Goal: Task Accomplishment & Management: Manage account settings

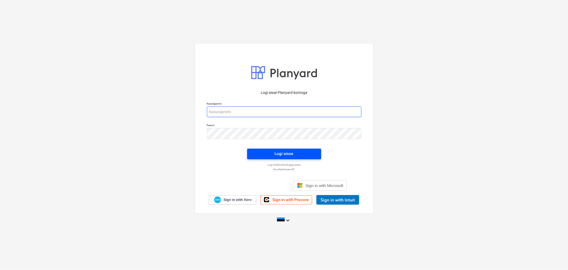
type input "[EMAIL_ADDRESS][DOMAIN_NAME]"
click at [289, 152] on div "Logi sisse" at bounding box center [284, 153] width 19 height 7
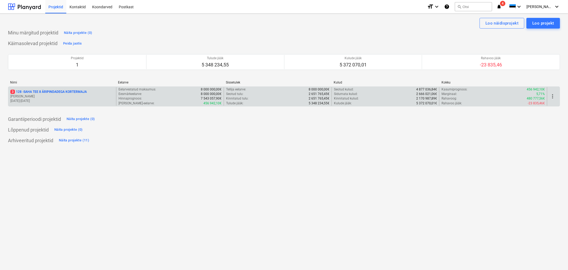
click at [55, 91] on p "3 128 - SAHA TEE 8 ÄRIPINDADEGA KORTERMAJA" at bounding box center [48, 92] width 76 height 5
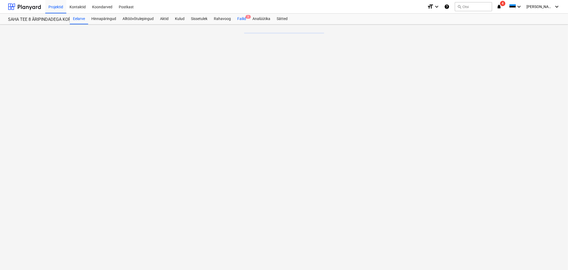
click at [240, 17] on div "Failid 3" at bounding box center [241, 19] width 15 height 11
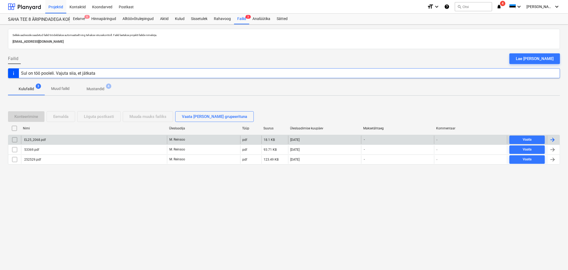
click at [47, 139] on div "EL25_2068.pdf" at bounding box center [94, 139] width 146 height 9
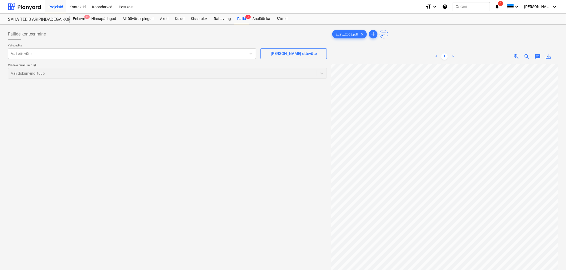
scroll to position [91, 92]
click at [153, 52] on div at bounding box center [127, 53] width 233 height 5
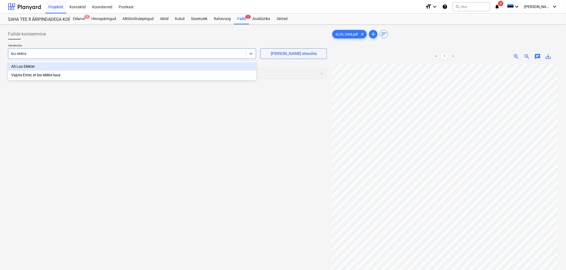
type input "loo elekter"
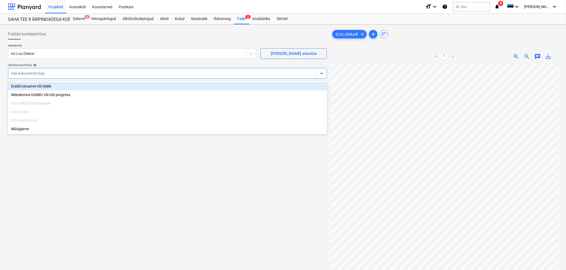
click at [143, 75] on div at bounding box center [162, 73] width 303 height 5
click at [142, 83] on div "Eraldi ostuarve või tšekk" at bounding box center [167, 86] width 319 height 9
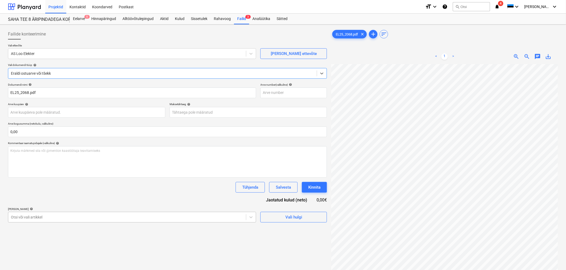
click at [118, 216] on body "Projektid Kontaktid Koondarved Postkast format_size keyboard_arrow_down help se…" at bounding box center [283, 135] width 566 height 270
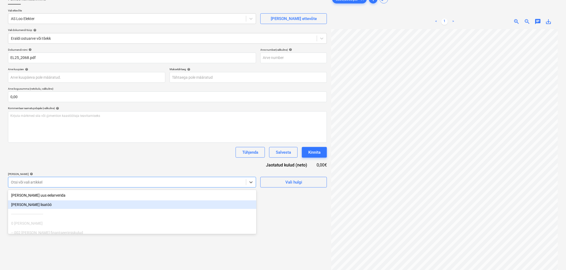
scroll to position [38, 0]
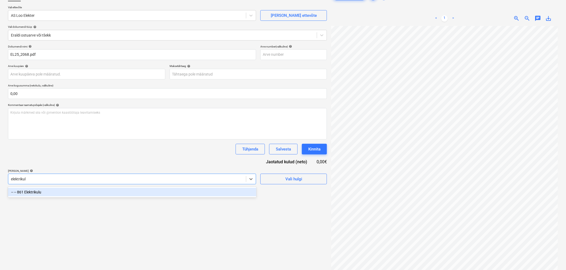
type input "elektrikulu"
click at [125, 192] on div "-- -- 861 Elektrikulu" at bounding box center [132, 192] width 249 height 9
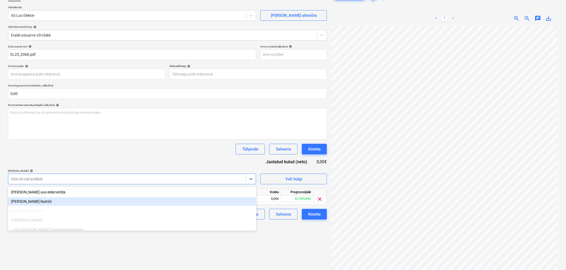
click at [277, 243] on div "Failide konteerimine Vali ettevõte AS Loo Elekter [PERSON_NAME] uus ettevõte Va…" at bounding box center [167, 136] width 323 height 294
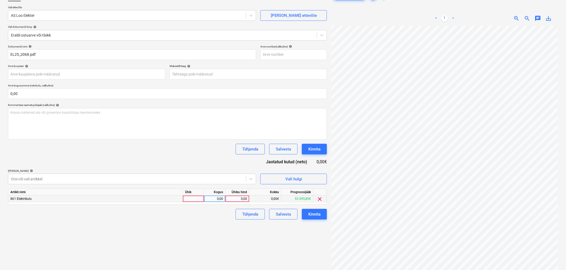
click at [243, 199] on div "0,00" at bounding box center [237, 198] width 19 height 7
type input "447,10"
click at [147, 233] on div "Failide konteerimine Vali ettevõte AS Loo Elekter [PERSON_NAME] uus ettevõte Va…" at bounding box center [167, 136] width 323 height 294
click at [241, 73] on body "Projektid Kontaktid Koondarved Postkast format_size keyboard_arrow_down help se…" at bounding box center [283, 97] width 566 height 270
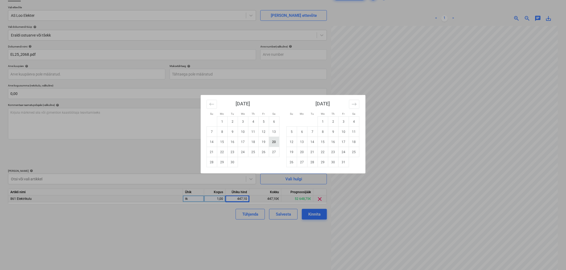
click at [272, 139] on td "20" at bounding box center [274, 142] width 10 height 10
type input "[DATE]"
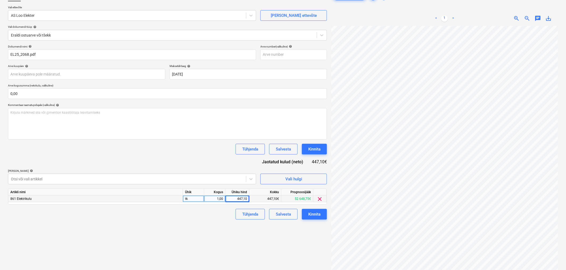
click at [182, 224] on div "Failide konteerimine Vali ettevõte AS Loo Elekter [PERSON_NAME] uus ettevõte Va…" at bounding box center [167, 136] width 323 height 294
click at [321, 213] on div "Kinnita" at bounding box center [315, 213] width 12 height 7
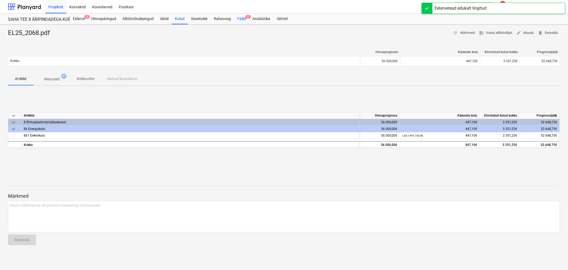
click at [237, 19] on div "Failid 2" at bounding box center [241, 19] width 15 height 11
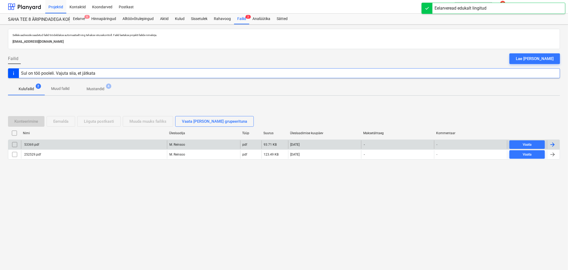
click at [51, 147] on div "53369.pdf" at bounding box center [94, 144] width 146 height 9
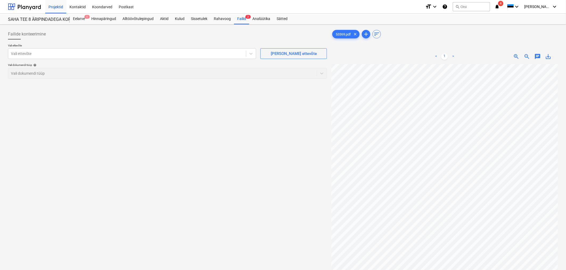
scroll to position [123, 92]
click at [168, 55] on div at bounding box center [127, 53] width 233 height 5
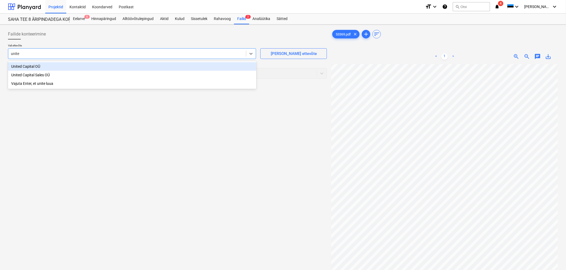
type input "united"
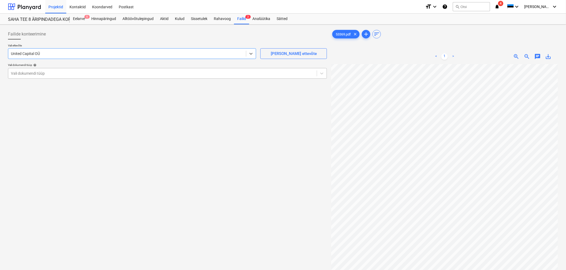
click at [177, 75] on div at bounding box center [162, 73] width 303 height 5
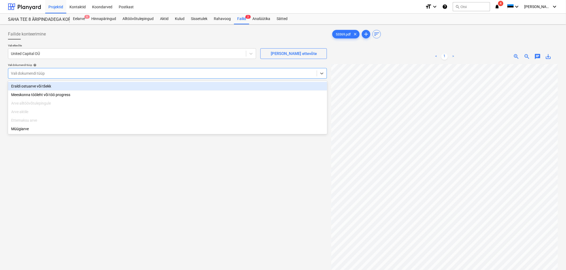
click at [176, 87] on div "Eraldi ostuarve või tšekk" at bounding box center [167, 86] width 319 height 9
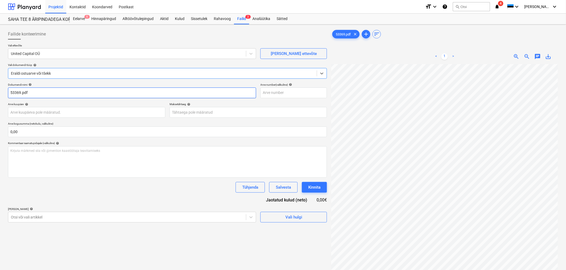
scroll to position [198, 92]
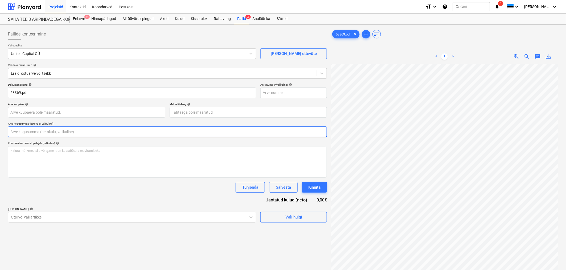
click at [52, 132] on input "text" at bounding box center [167, 131] width 319 height 11
type input "257,42"
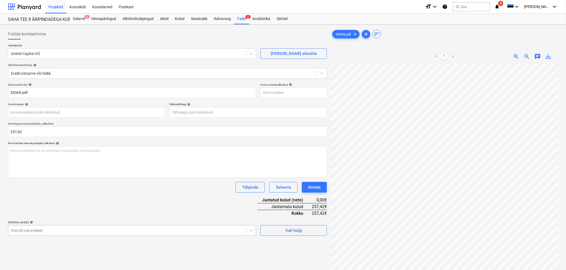
click at [93, 230] on body "Projektid Kontaktid Koondarved Postkast format_size keyboard_arrow_down help se…" at bounding box center [283, 135] width 566 height 270
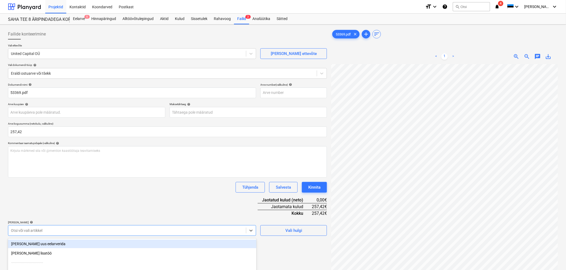
scroll to position [51, 0]
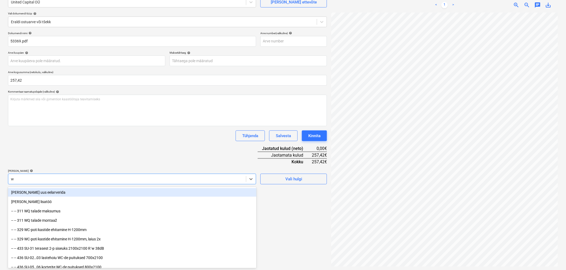
type input "wc"
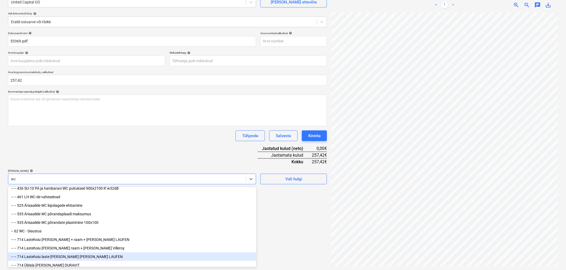
scroll to position [87, 0]
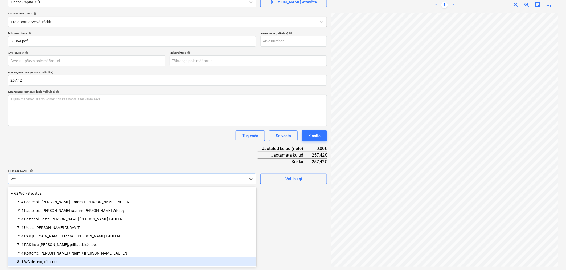
click at [73, 260] on div "-- -- 811 WC-de rent, tühjendus" at bounding box center [132, 261] width 249 height 9
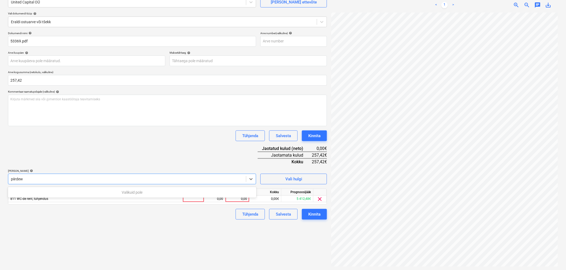
type input "piirde"
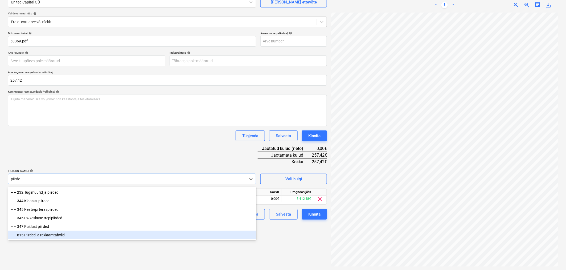
click at [74, 238] on div "-- -- 815 Piirded ja reklaamtahvlid" at bounding box center [132, 234] width 249 height 9
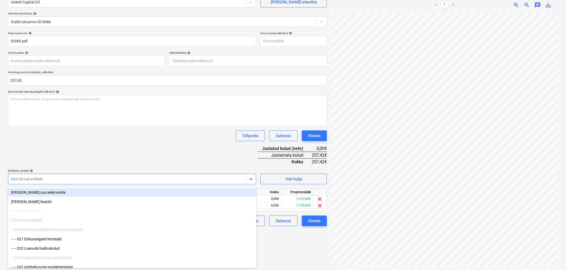
click at [107, 156] on div "Dokumendi nimi help 53369.pdf Arve number (valikuline) help Arve kuupäev help P…" at bounding box center [167, 128] width 319 height 195
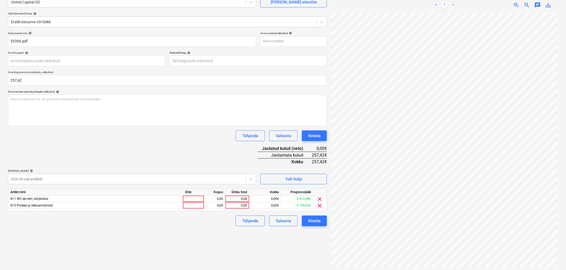
scroll to position [147, 92]
click at [237, 206] on div "0,00" at bounding box center [237, 205] width 19 height 7
click at [208, 177] on div at bounding box center [127, 178] width 233 height 5
click at [176, 177] on div at bounding box center [127, 178] width 233 height 5
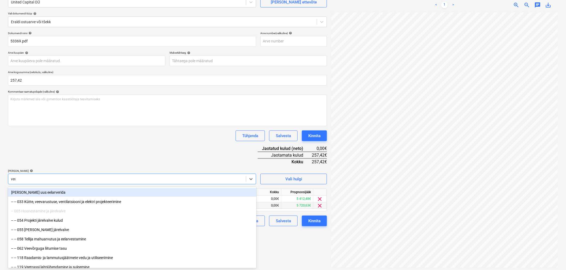
type input "vedu"
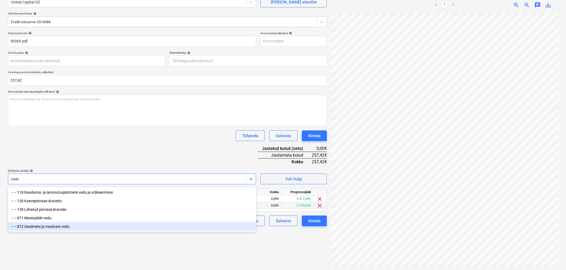
click at [143, 225] on div "-- -- 872 Seadmete ja masinate vedu" at bounding box center [132, 226] width 249 height 9
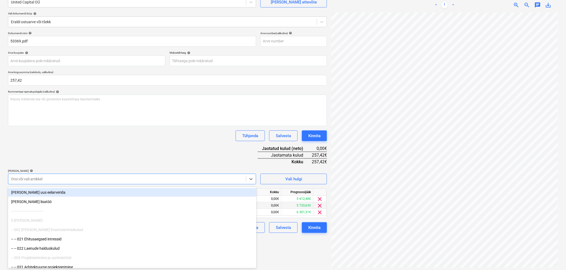
click at [149, 155] on div "Dokumendi nimi help 53369.pdf Arve number (valikuline) help Arve kuupäev help P…" at bounding box center [167, 131] width 319 height 201
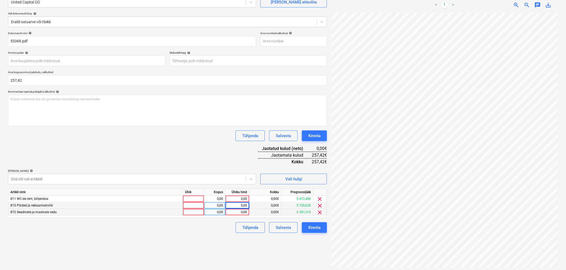
click at [239, 214] on div "0,00" at bounding box center [237, 212] width 19 height 7
type input "110"
click at [241, 204] on div "0,00" at bounding box center [237, 205] width 19 height 7
click at [241, 199] on div "0,00" at bounding box center [237, 198] width 19 height 7
type input "80"
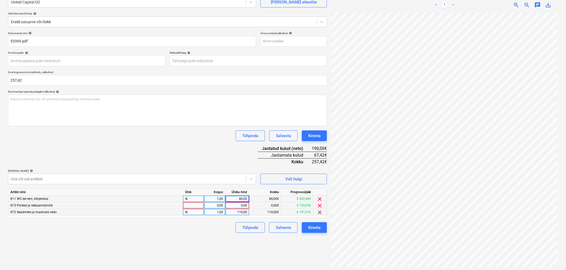
click at [242, 207] on div "0,00" at bounding box center [237, 205] width 19 height 7
type input "67,42"
click at [211, 236] on div "Failide konteerimine Vali ettevõte United Capital OÜ [PERSON_NAME] uus ettevõte…" at bounding box center [167, 122] width 323 height 294
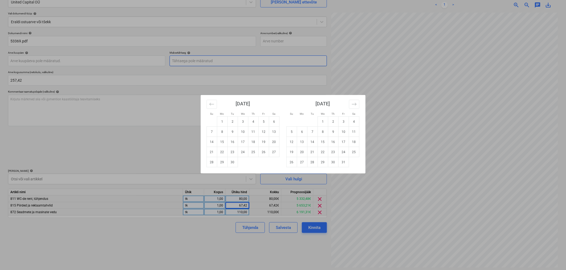
click at [217, 59] on body "Projektid Kontaktid Koondarved Postkast format_size keyboard_arrow_down help se…" at bounding box center [283, 84] width 566 height 270
click at [215, 140] on td "14" at bounding box center [212, 142] width 10 height 10
type input "[DATE]"
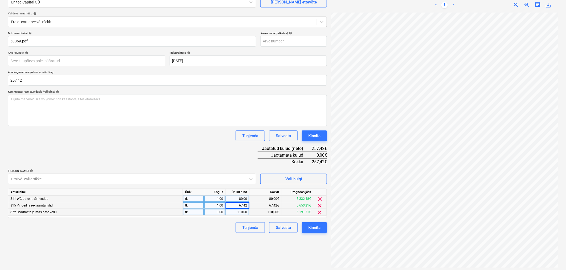
click at [187, 142] on div "Dokumendi nimi help 53369.pdf Arve number (valikuline) help Arve kuupäev help P…" at bounding box center [167, 131] width 319 height 201
click at [318, 134] on div "Kinnita" at bounding box center [315, 135] width 12 height 7
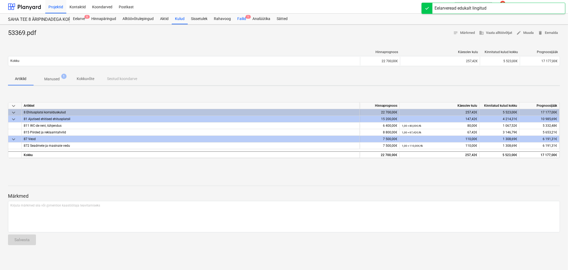
click at [246, 18] on span "1" at bounding box center [248, 17] width 5 height 4
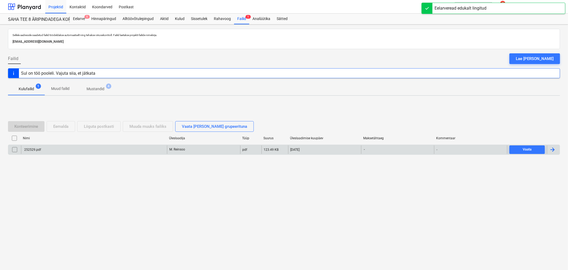
click at [68, 146] on div "252529.pdf" at bounding box center [94, 149] width 146 height 9
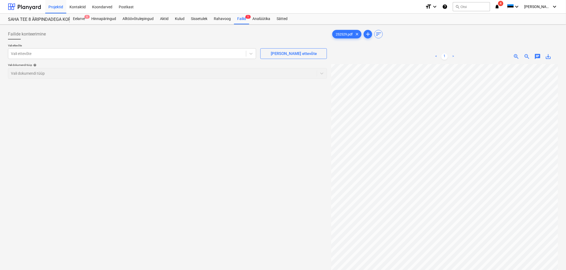
scroll to position [118, 10]
click at [118, 55] on div at bounding box center [127, 53] width 233 height 5
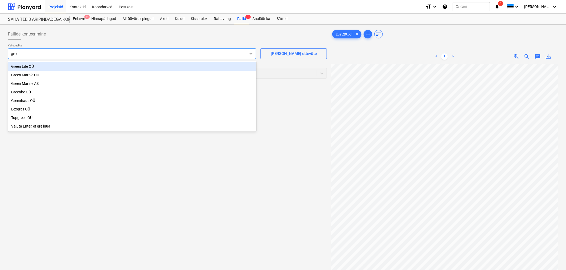
type input "green"
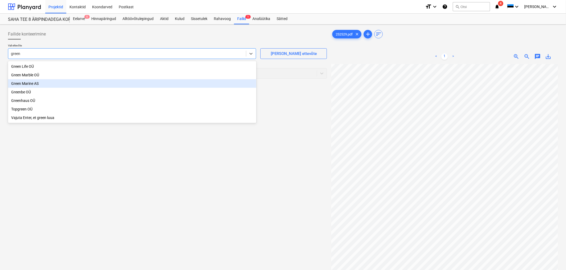
click at [46, 84] on div "Green Marine AS" at bounding box center [132, 83] width 249 height 9
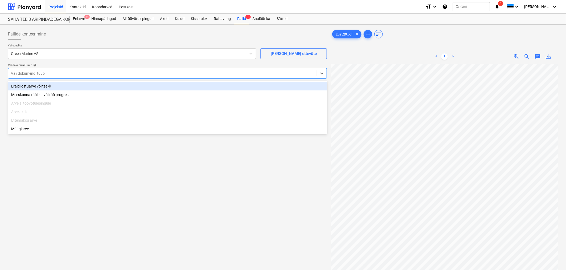
click at [48, 76] on div "Vali dokumendi tüüp" at bounding box center [162, 73] width 309 height 7
click at [48, 86] on div "Eraldi ostuarve või tšekk" at bounding box center [167, 86] width 319 height 9
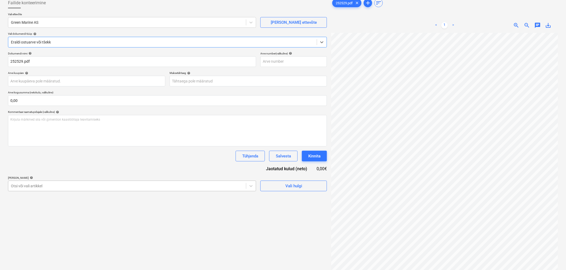
click at [78, 220] on body "Projektid Kontaktid Koondarved Postkast format_size keyboard_arrow_down help se…" at bounding box center [283, 104] width 566 height 270
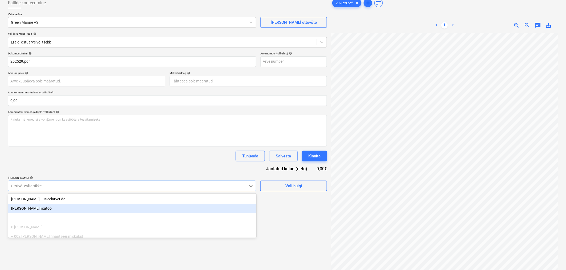
scroll to position [38, 0]
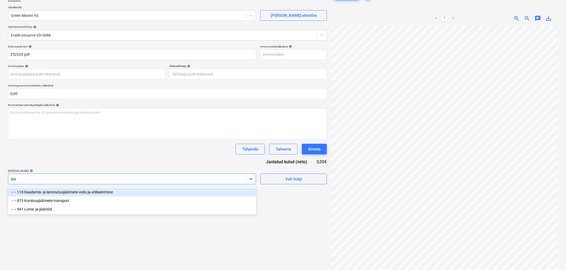
type input "jäät"
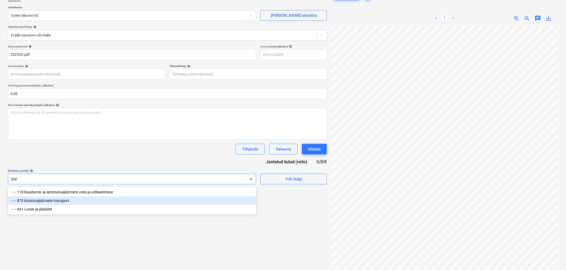
click at [83, 204] on div "-- -- 873 Koristusjäätmete transport" at bounding box center [132, 200] width 249 height 9
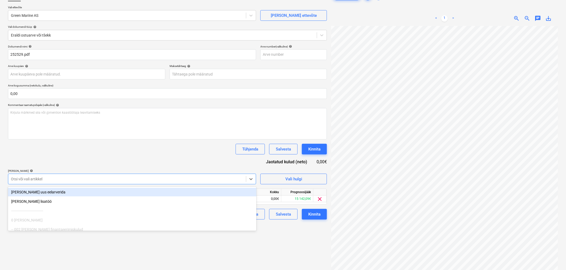
click at [84, 160] on div "Dokumendi nimi help 252529.pdf Arve number (valikuline) help Arve kuupäev help …" at bounding box center [167, 132] width 319 height 175
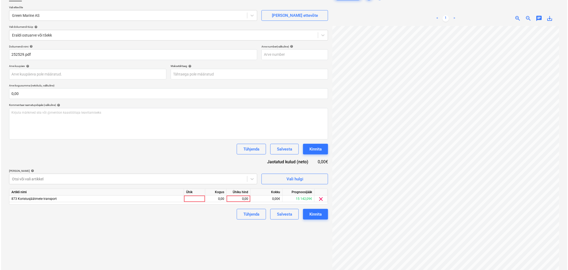
scroll to position [124, 60]
click at [237, 197] on div "0,00" at bounding box center [237, 198] width 19 height 7
type input "233"
click at [204, 220] on div "Failide konteerimine Vali ettevõte Green Marine AS [PERSON_NAME] uus ettevõte V…" at bounding box center [167, 136] width 323 height 294
click at [229, 76] on body "Projektid Kontaktid Koondarved Postkast format_size keyboard_arrow_down help se…" at bounding box center [283, 97] width 566 height 270
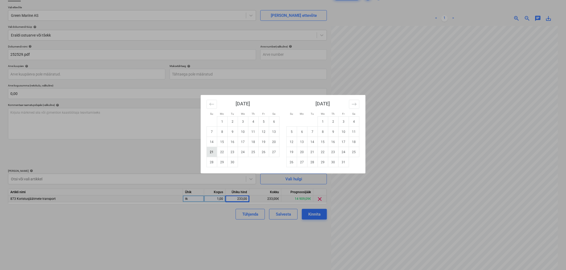
click at [209, 151] on td "21" at bounding box center [212, 152] width 10 height 10
type input "[DATE]"
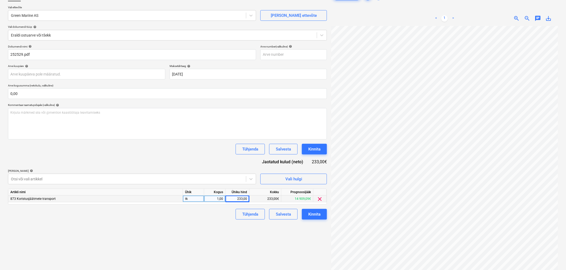
click at [199, 152] on div "Tühjenda Salvesta Kinnita" at bounding box center [167, 149] width 319 height 11
click at [316, 212] on div "Kinnita" at bounding box center [315, 213] width 12 height 7
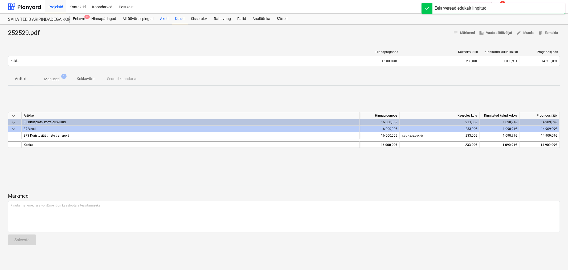
click at [160, 18] on div "Aktid" at bounding box center [164, 19] width 15 height 11
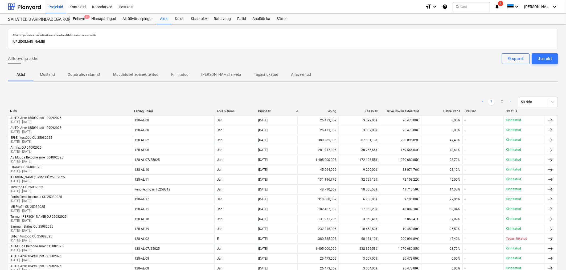
click at [183, 74] on p "Kinnitatud" at bounding box center [179, 75] width 17 height 6
click at [177, 73] on p "Kinnitatud" at bounding box center [179, 75] width 17 height 6
click at [137, 21] on div "Alltöövõtulepingud" at bounding box center [138, 19] width 38 height 11
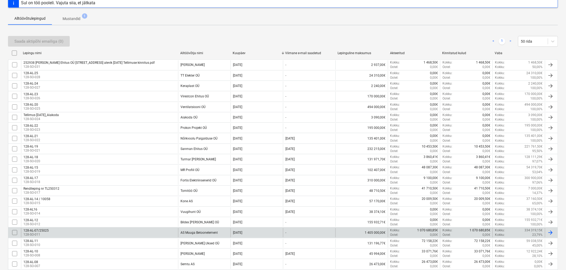
scroll to position [173, 0]
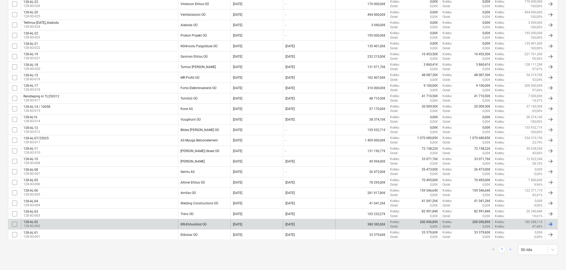
click at [110, 224] on div "128-AL-02 128-SO-002" at bounding box center [99, 224] width 157 height 9
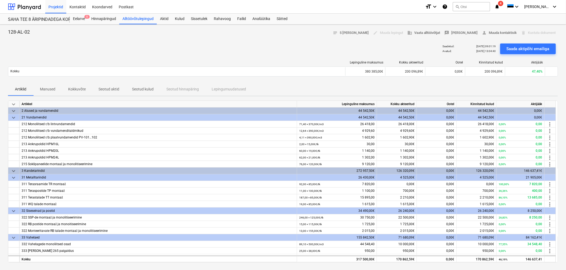
click at [139, 87] on p "Seotud kulud" at bounding box center [143, 89] width 22 height 6
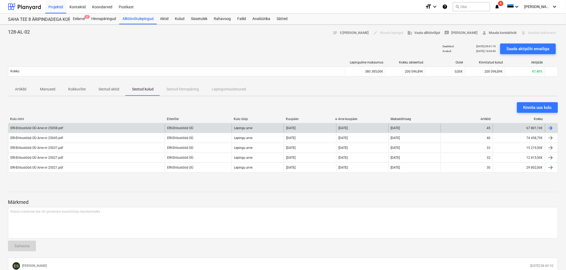
click at [52, 126] on div "ERI-Ehitustööd OÜ Arve nr 25058.pdf" at bounding box center [36, 128] width 53 height 4
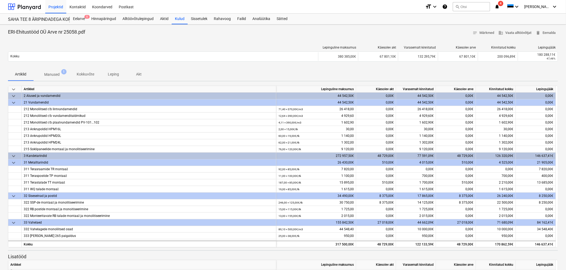
click at [58, 71] on span "Manused 1" at bounding box center [52, 75] width 37 height 10
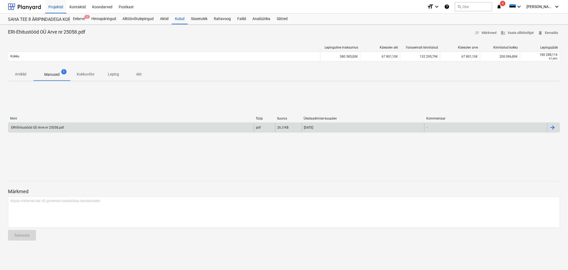
click at [61, 128] on div "ERI-Ehitustööd OÜ Arve nr 25058.pdf" at bounding box center [37, 127] width 54 height 4
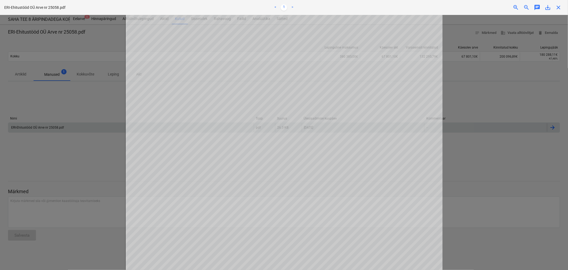
click at [561, 7] on span "close" at bounding box center [559, 7] width 6 height 6
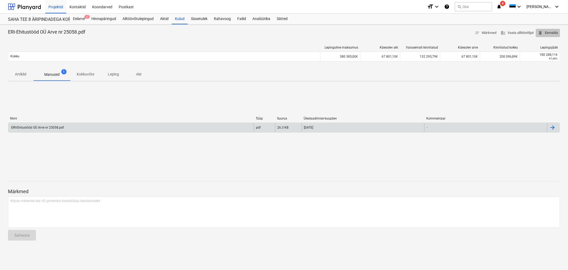
click at [547, 33] on span "delete Eemalda" at bounding box center [548, 33] width 20 height 6
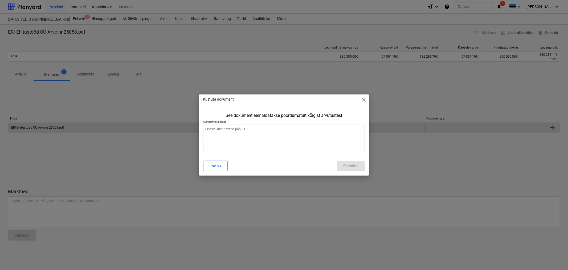
type textarea "x"
click at [284, 135] on textarea at bounding box center [284, 137] width 162 height 27
type textarea "V"
type textarea "x"
type textarea "Va"
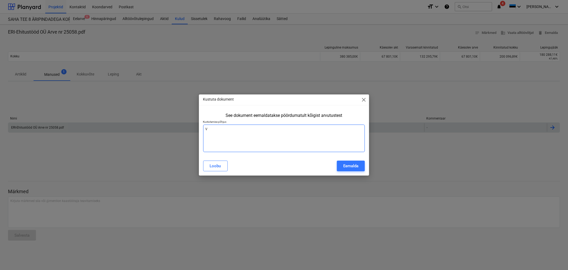
type textarea "x"
type textarea "Val"
type textarea "x"
type textarea "Vale"
type textarea "x"
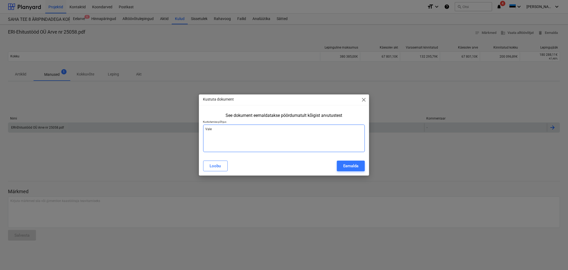
type textarea "Vale"
type textarea "x"
type textarea "Vale k"
type textarea "x"
type textarea "Vale km"
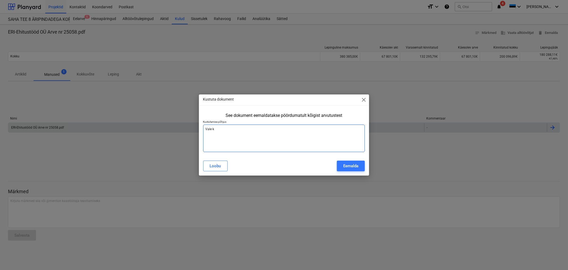
type textarea "x"
type textarea "Vale km"
click at [363, 100] on span "close" at bounding box center [364, 99] width 6 height 6
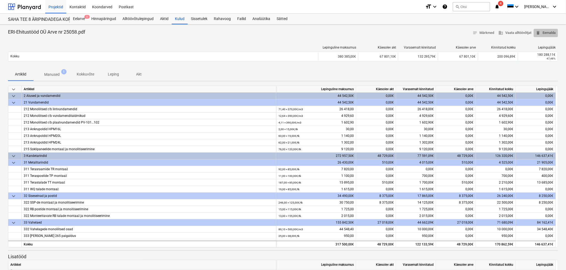
click at [548, 33] on span "delete Eemalda" at bounding box center [546, 33] width 20 height 6
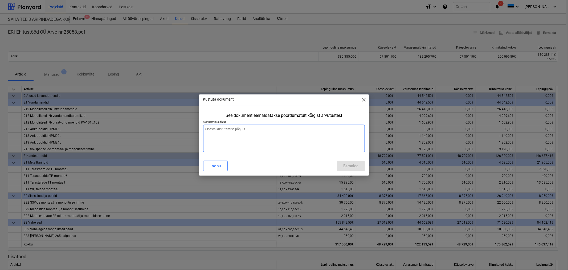
click at [279, 132] on textarea at bounding box center [284, 137] width 162 height 27
type textarea "x"
type textarea "V"
type textarea "x"
type textarea "Va"
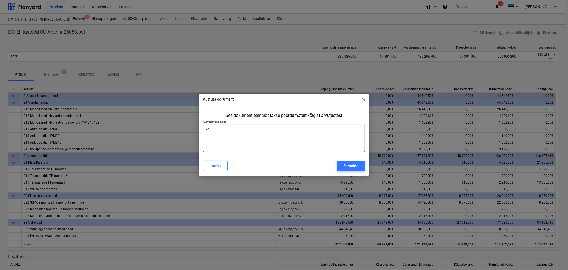
type textarea "x"
type textarea "Val"
type textarea "x"
type textarea "Vale"
type textarea "x"
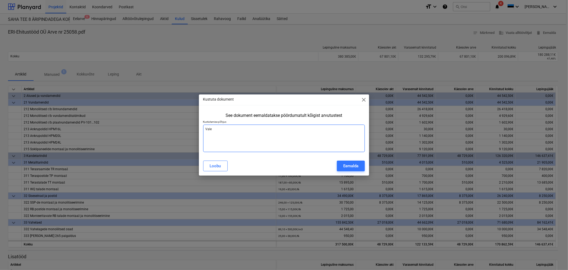
type textarea "Vale"
type textarea "x"
type textarea "Vale k"
type textarea "x"
type textarea "Vale km"
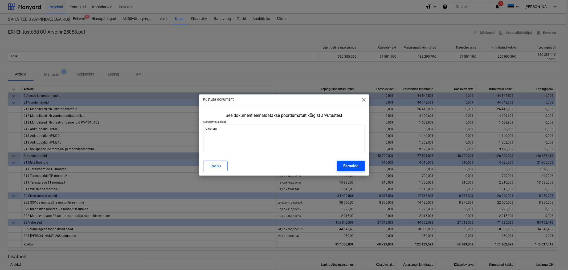
click at [357, 165] on div "Eemalda" at bounding box center [350, 165] width 15 height 7
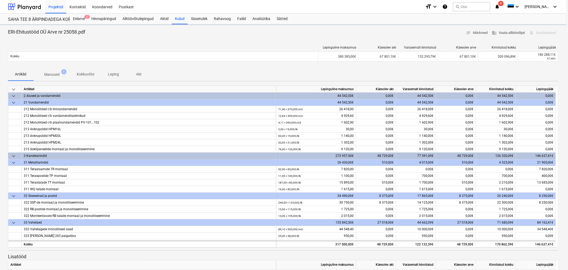
type textarea "x"
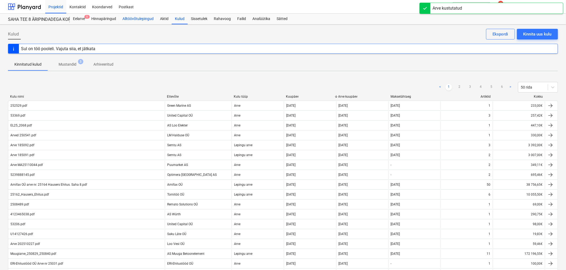
click at [143, 17] on div "Alltöövõtulepingud" at bounding box center [138, 19] width 38 height 11
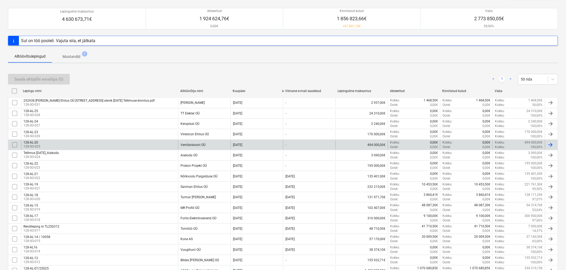
scroll to position [173, 0]
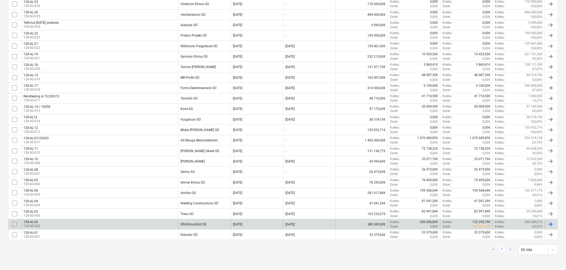
click at [106, 222] on div "128-AL-02 128-SO-002" at bounding box center [99, 224] width 157 height 9
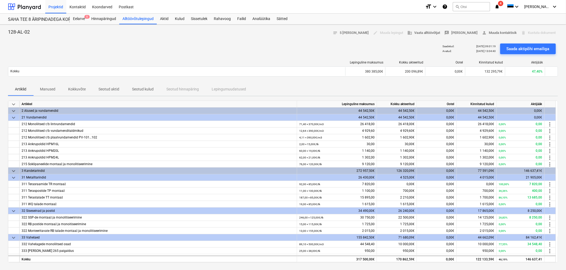
click at [143, 88] on p "Seotud kulud" at bounding box center [143, 89] width 22 height 6
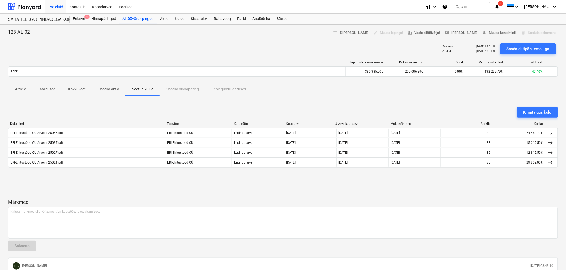
click at [104, 88] on p "Seotud aktid" at bounding box center [109, 89] width 21 height 6
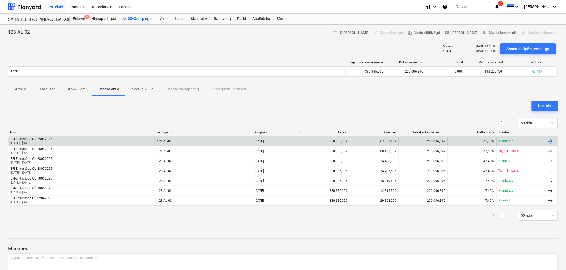
click at [106, 141] on div "ERI-Ehitustööd OÜ 25082025 [DATE] - [DATE]" at bounding box center [81, 141] width 147 height 9
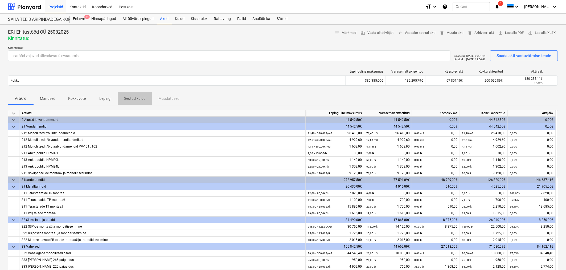
click at [133, 97] on p "Seotud kulud" at bounding box center [135, 99] width 22 height 6
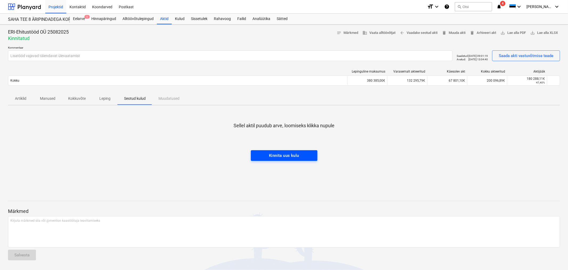
click at [276, 153] on div "Kinnita uus kulu" at bounding box center [284, 155] width 30 height 7
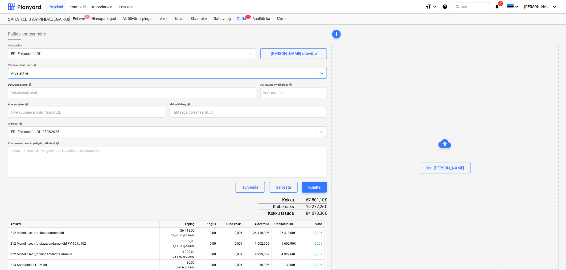
type input "ERI-Ehitustööd OÜ Arve nr 25058.pdf"
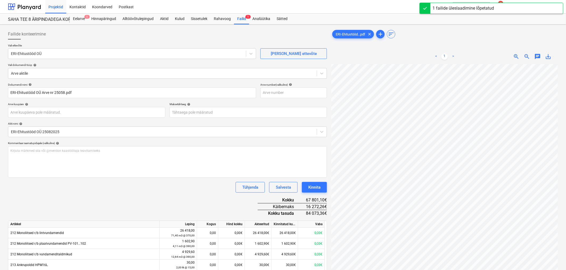
scroll to position [71, 92]
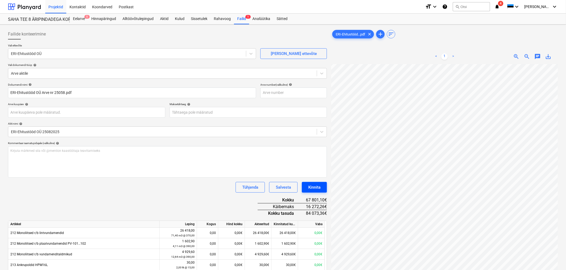
click at [313, 188] on div "Kinnita" at bounding box center [315, 187] width 12 height 7
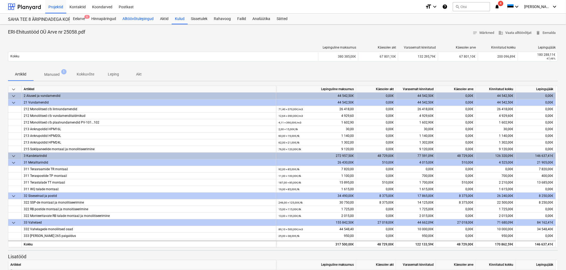
click at [134, 19] on div "Alltöövõtulepingud" at bounding box center [138, 19] width 38 height 11
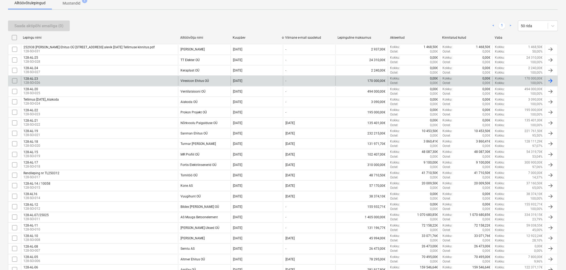
scroll to position [173, 0]
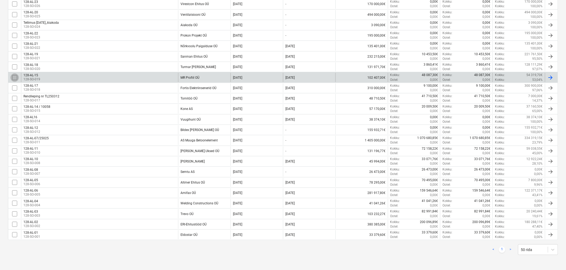
click at [16, 76] on input "checkbox" at bounding box center [14, 77] width 9 height 9
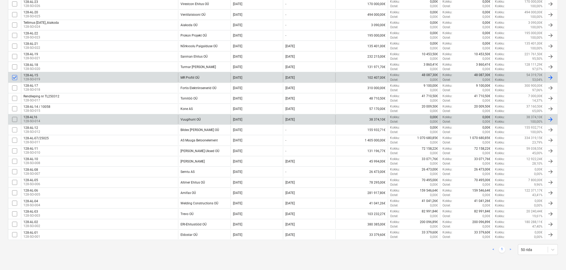
scroll to position [0, 0]
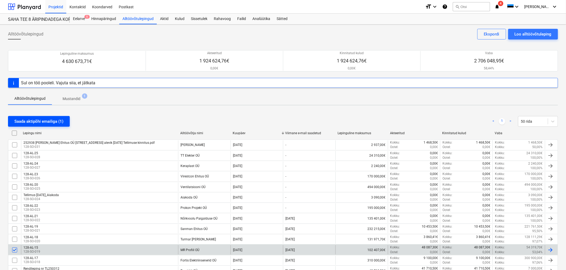
click at [24, 120] on div "Saada aktipõhi emailiga (1)" at bounding box center [38, 121] width 49 height 7
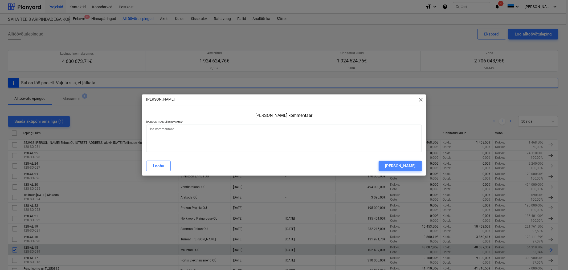
click at [409, 166] on div "[PERSON_NAME]" at bounding box center [400, 165] width 30 height 7
type textarea "x"
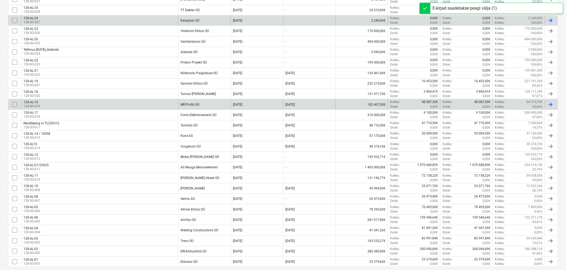
scroll to position [148, 0]
